Goal: Task Accomplishment & Management: Use online tool/utility

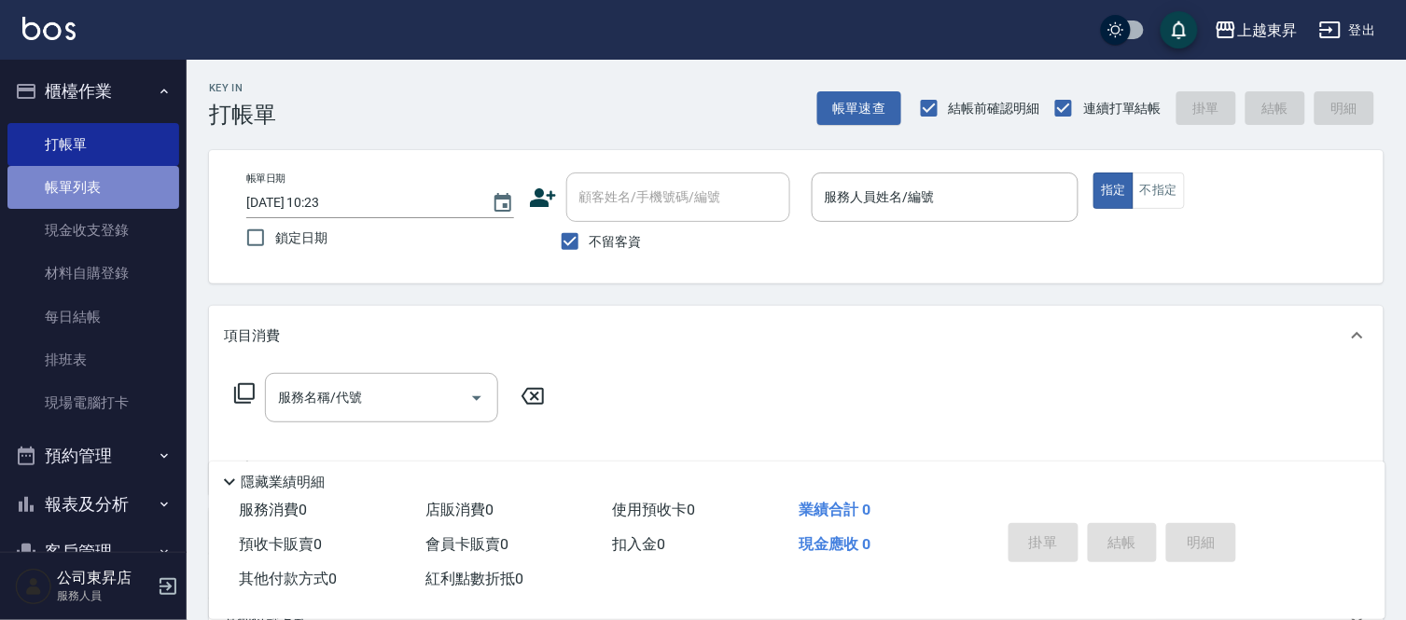
click at [133, 174] on link "帳單列表" at bounding box center [93, 187] width 172 height 43
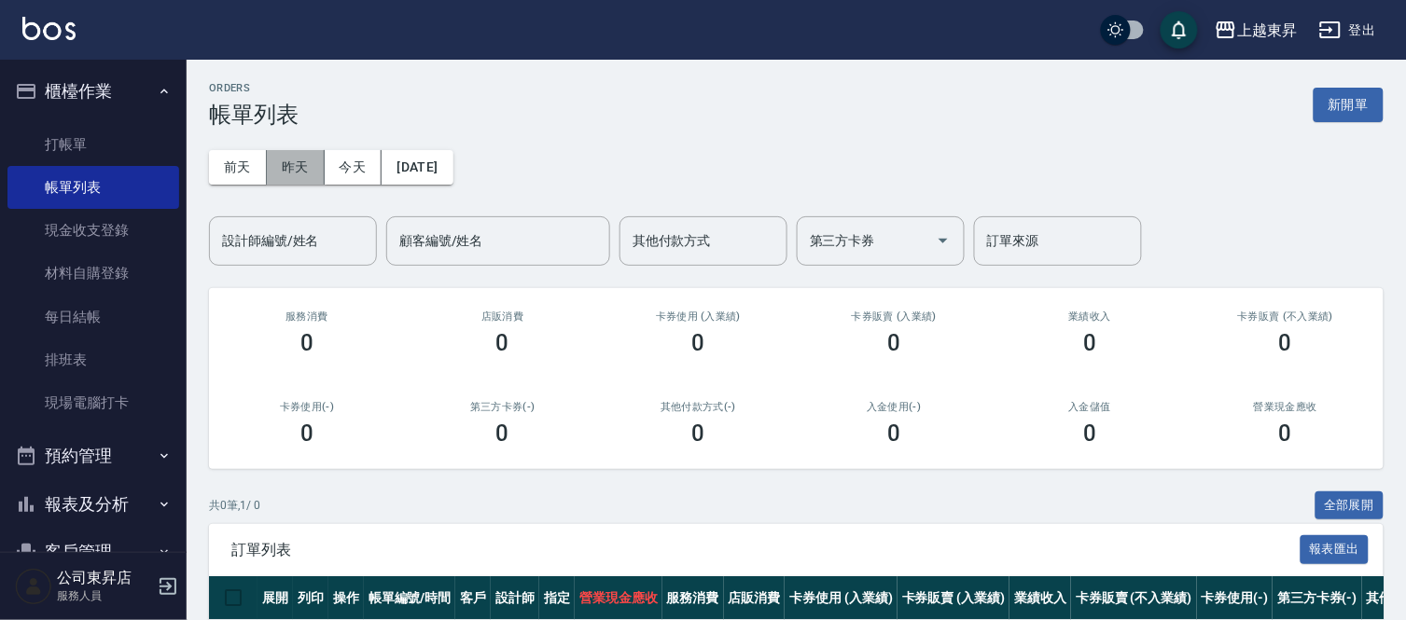
click at [312, 170] on button "昨天" at bounding box center [296, 167] width 58 height 35
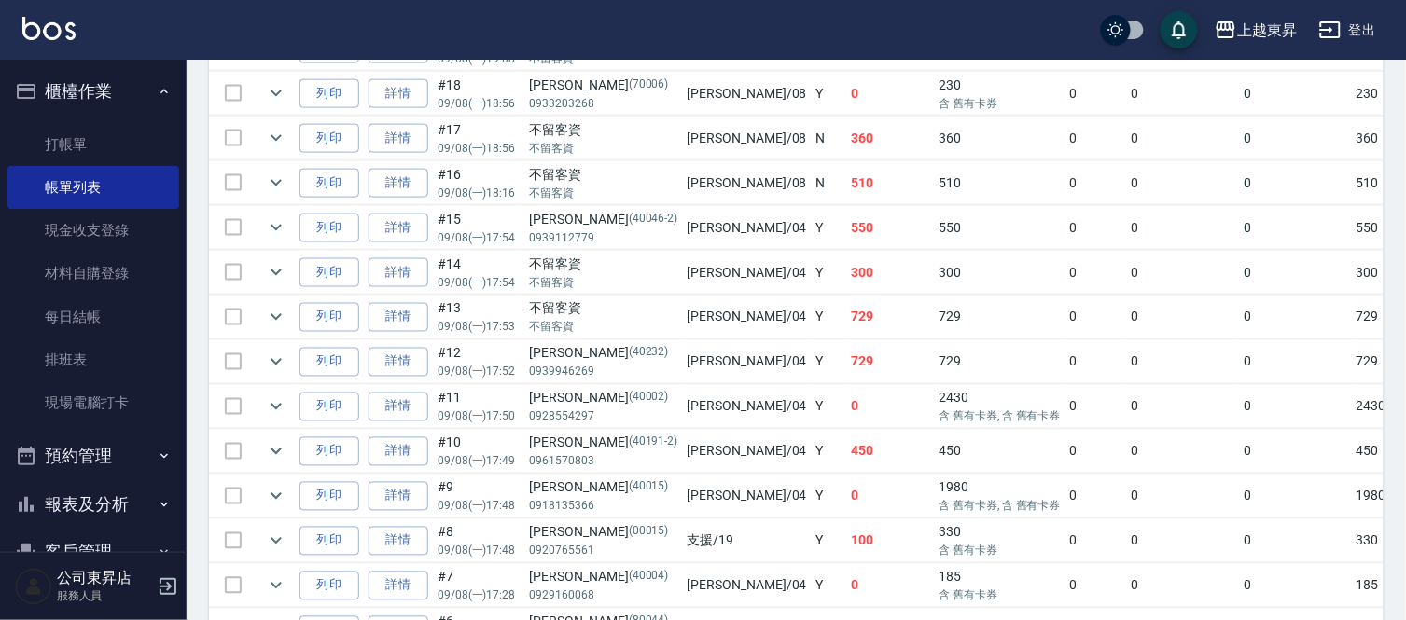
scroll to position [621, 0]
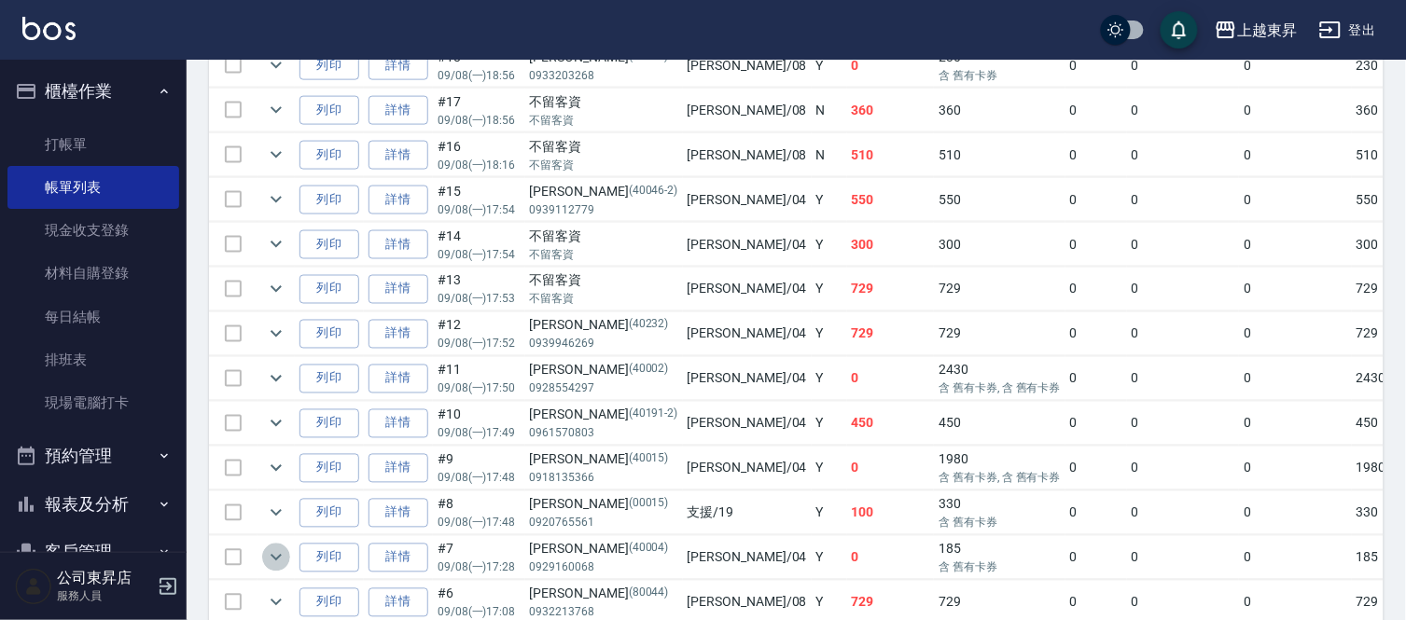
drag, startPoint x: 284, startPoint y: 547, endPoint x: 281, endPoint y: 562, distance: 15.2
click at [281, 562] on button "expand row" at bounding box center [276, 558] width 28 height 28
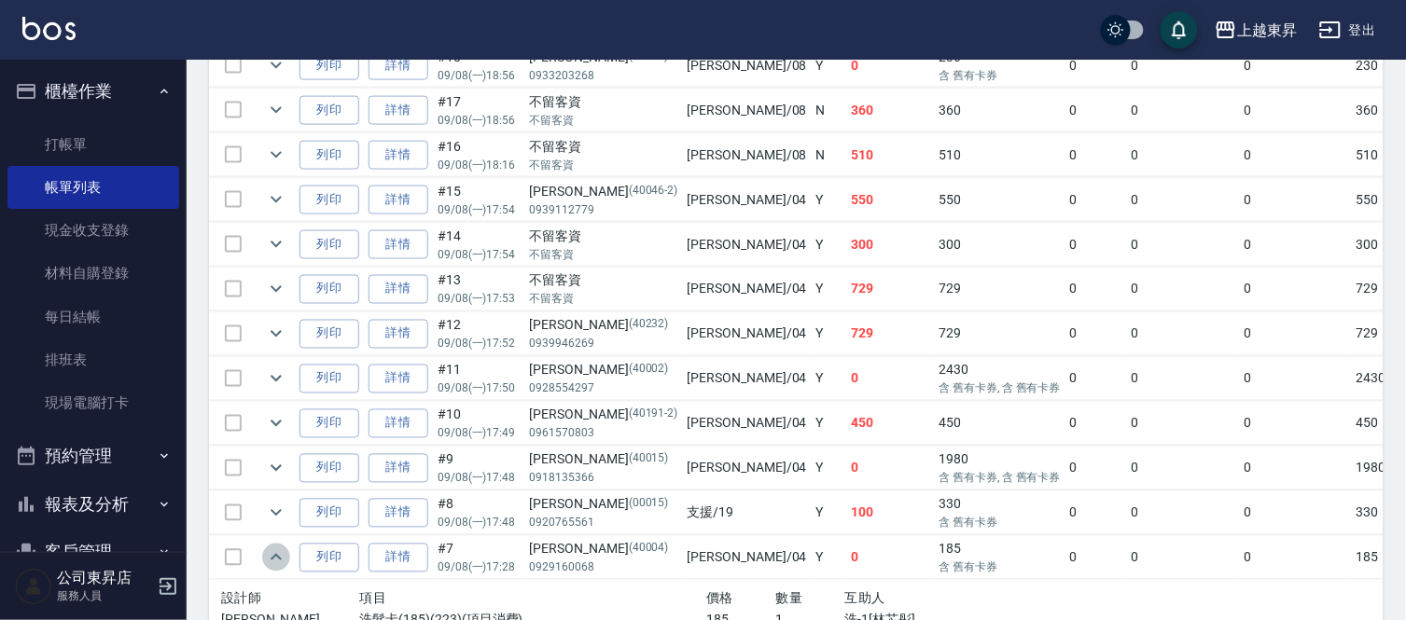
click at [278, 569] on icon "expand row" at bounding box center [276, 558] width 22 height 22
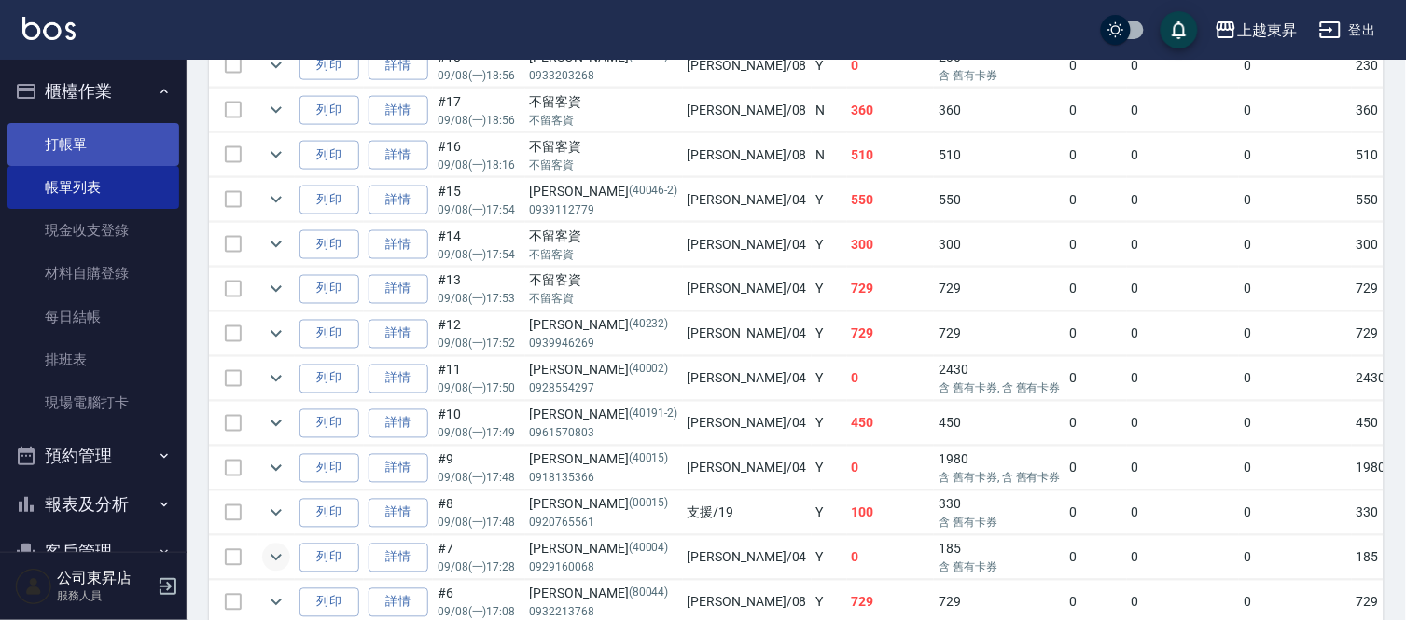
click at [86, 136] on link "打帳單" at bounding box center [93, 144] width 172 height 43
